Goal: Find specific page/section: Find specific page/section

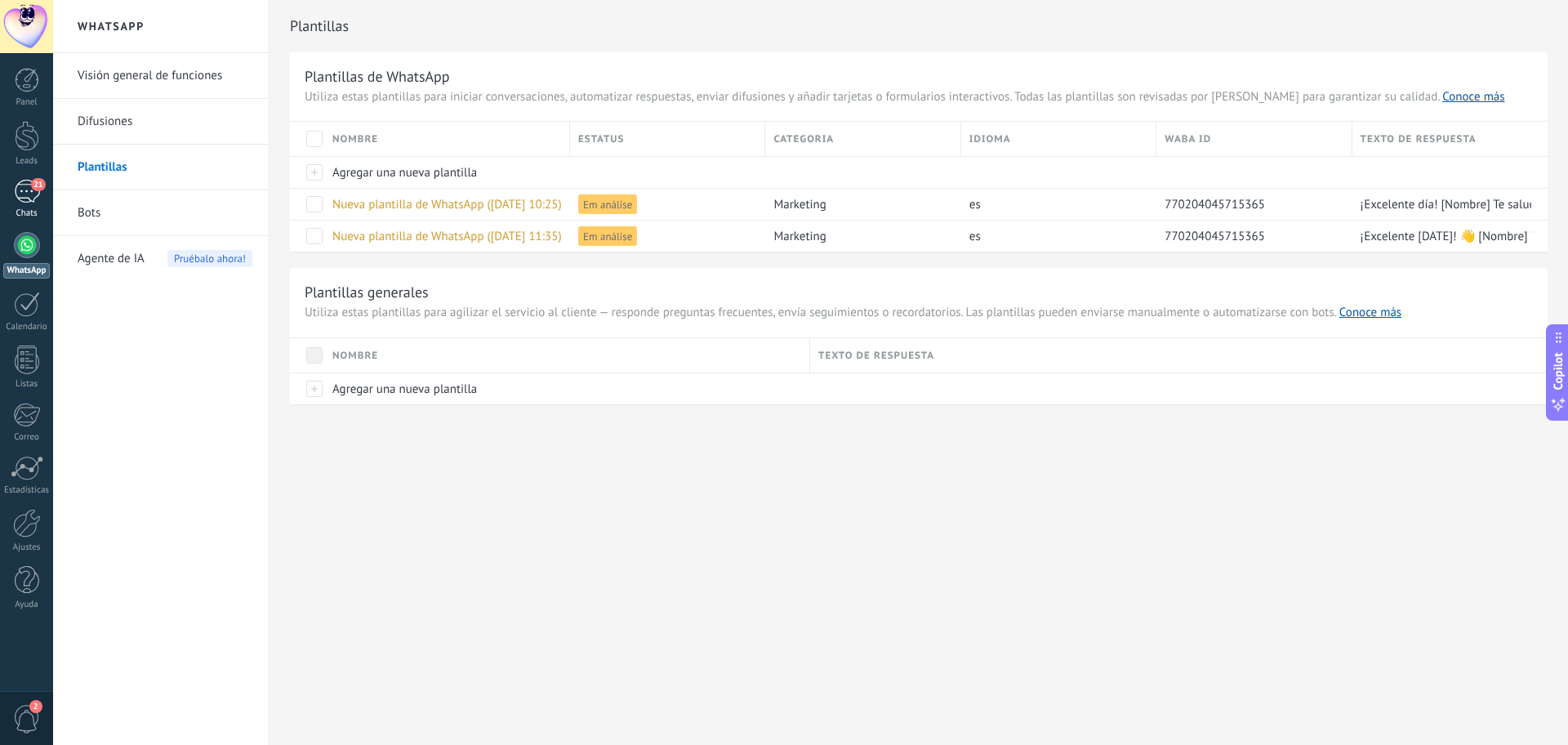
click at [32, 192] on div "21" at bounding box center [27, 190] width 26 height 23
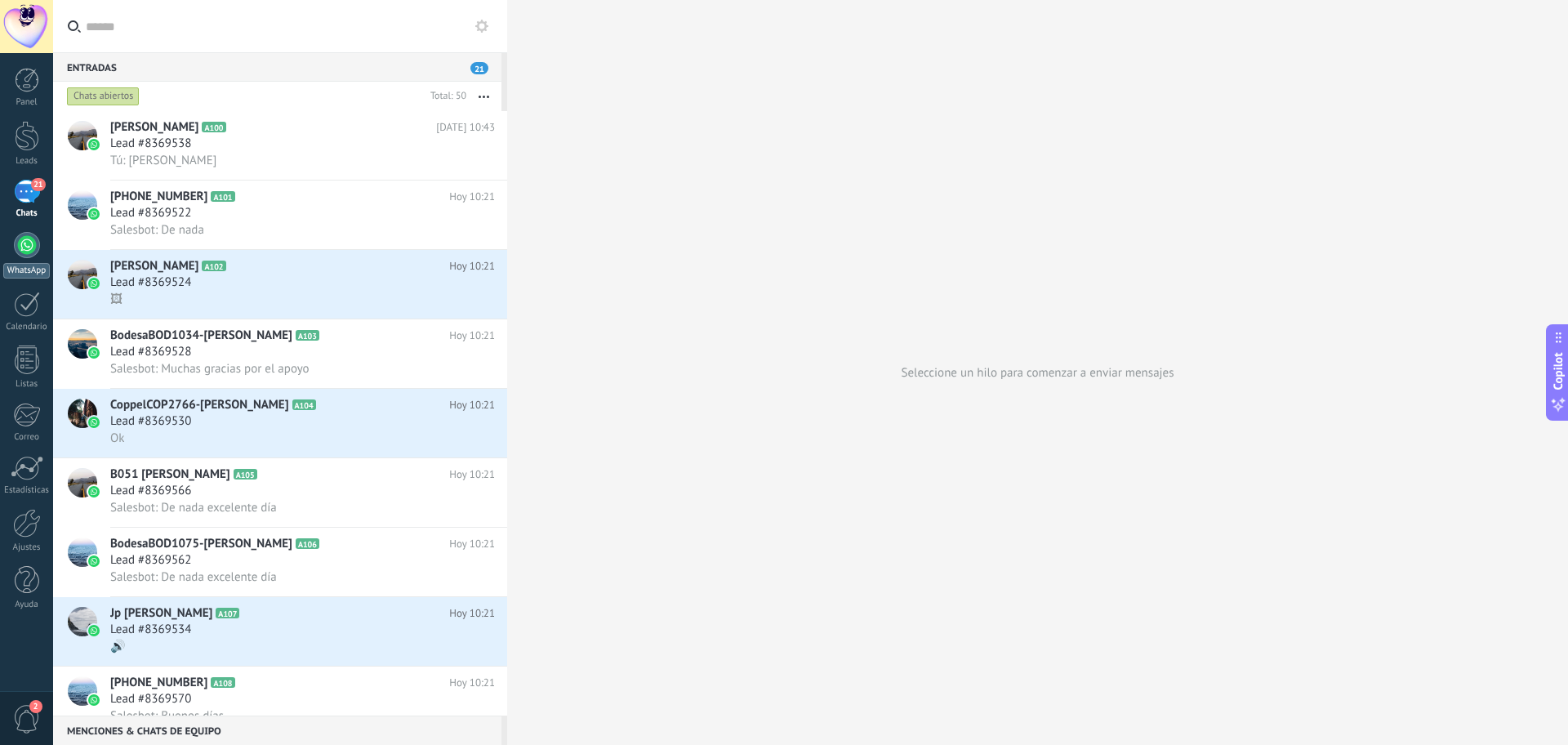
click at [27, 251] on div at bounding box center [27, 245] width 26 height 26
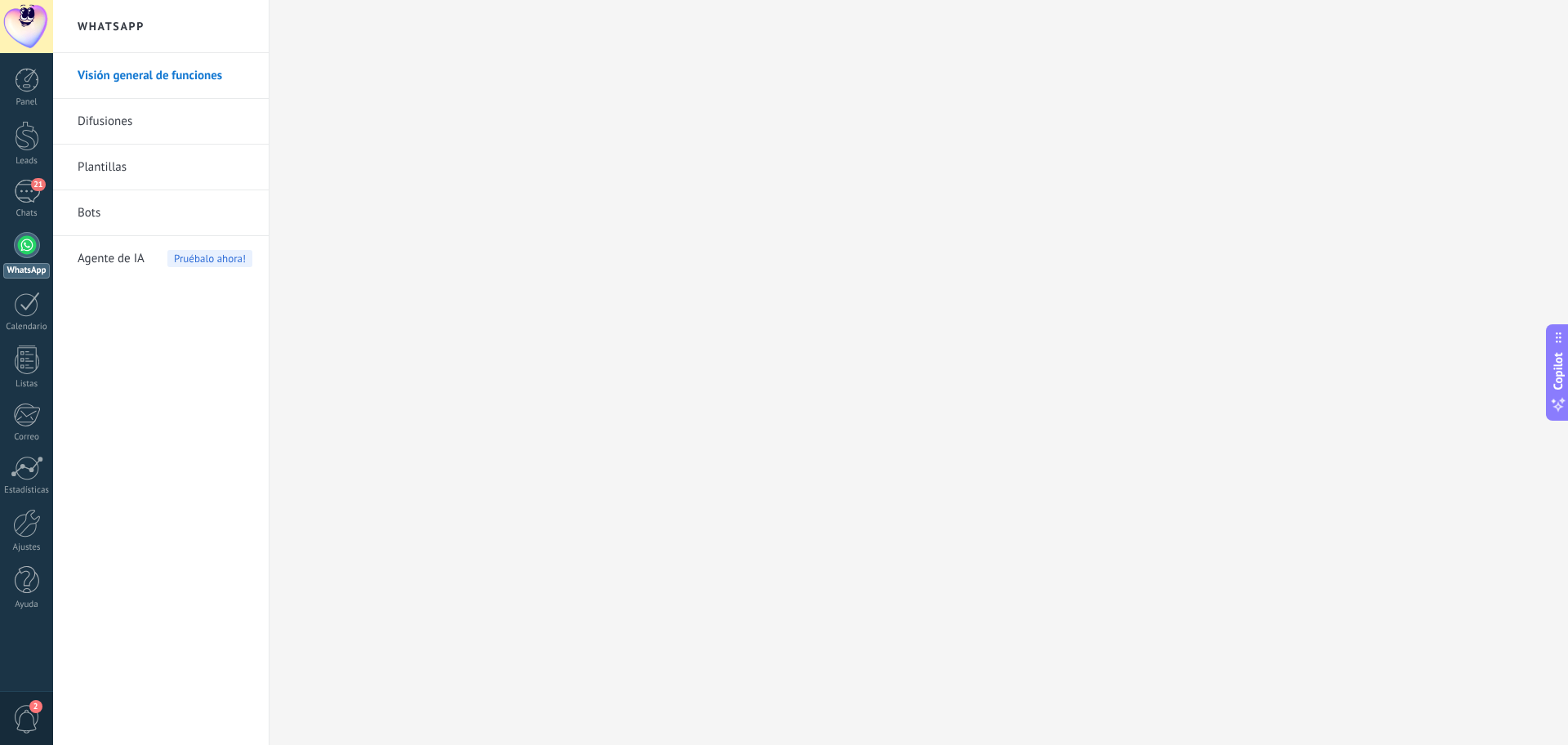
click at [121, 117] on link "Difusiones" at bounding box center [164, 121] width 175 height 46
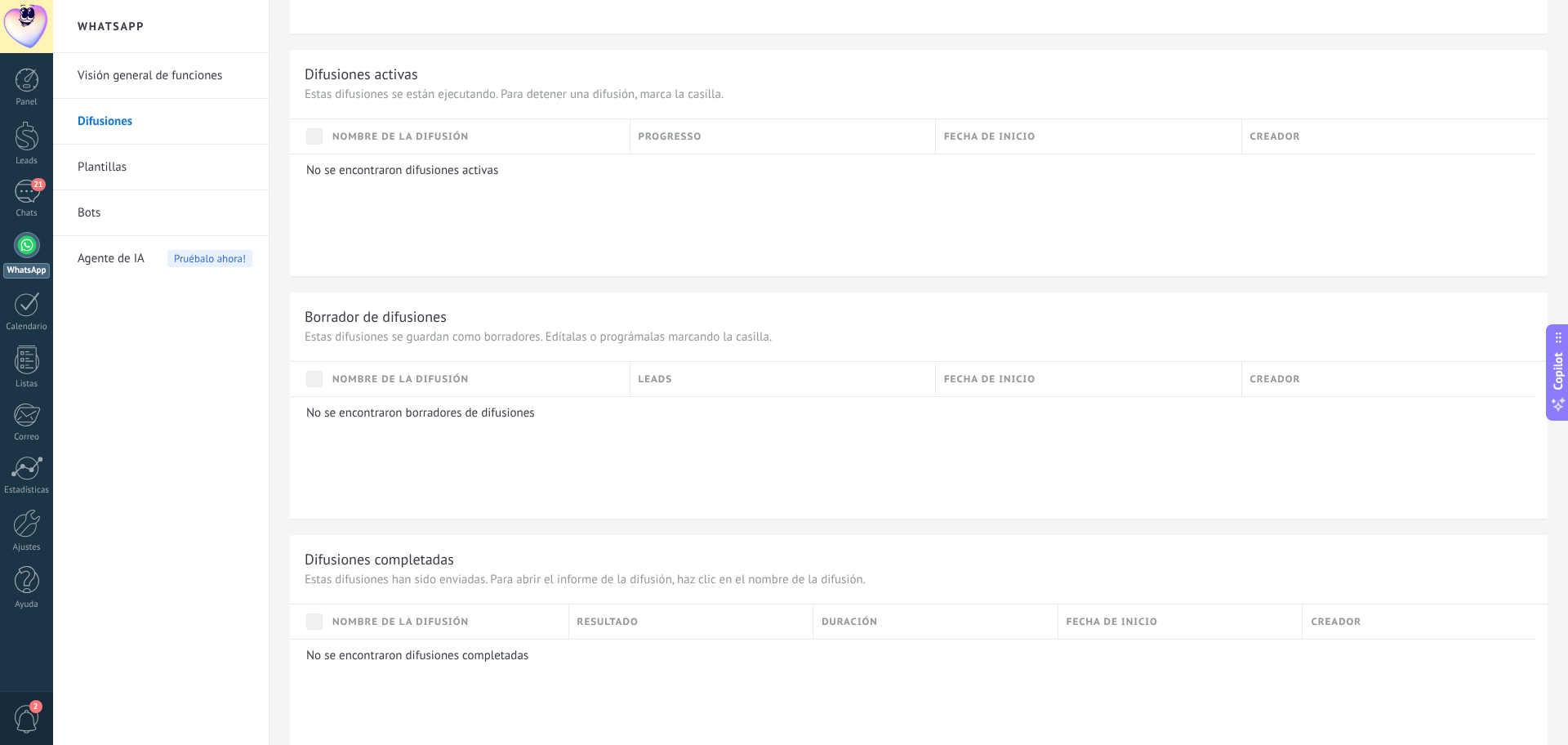
scroll to position [857, 0]
